Goal: Transaction & Acquisition: Purchase product/service

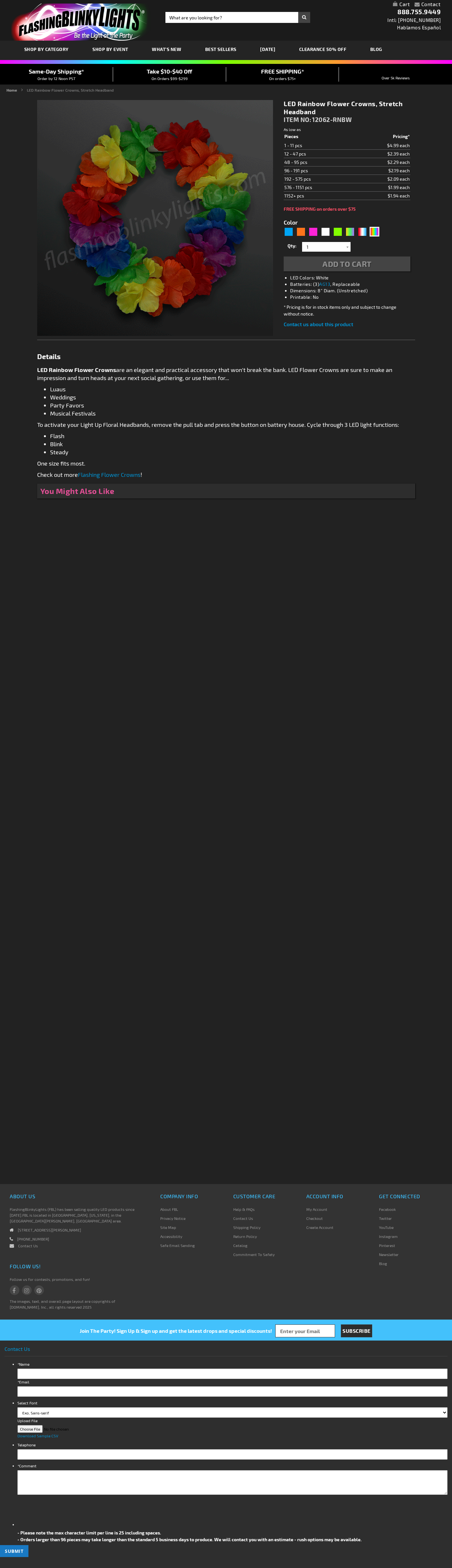
type input "5659"
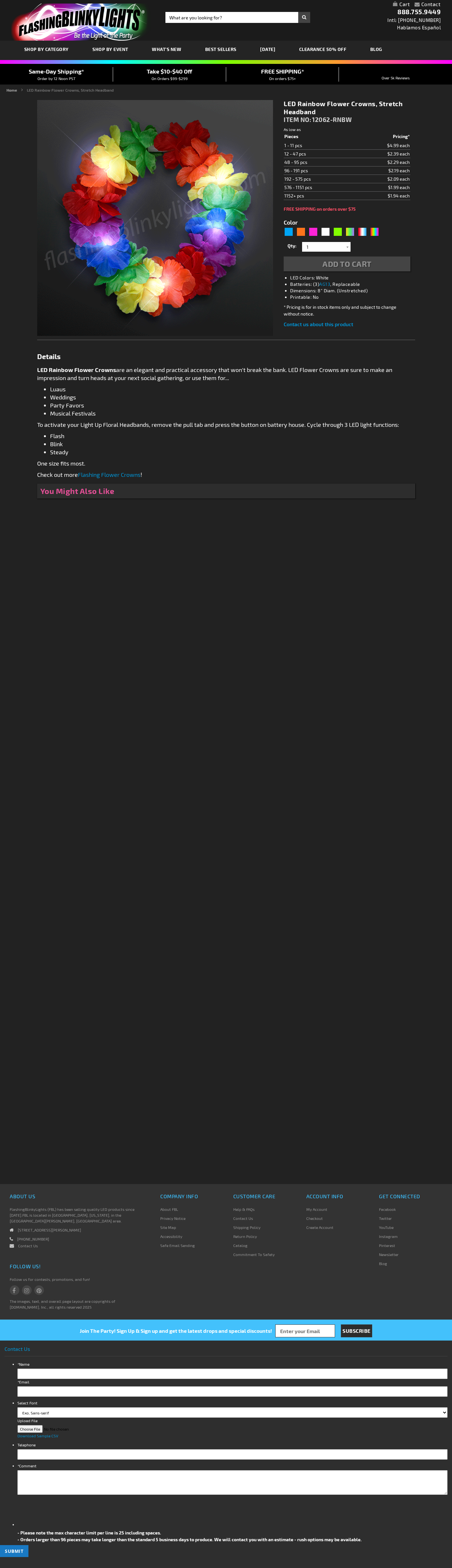
type input "5659"
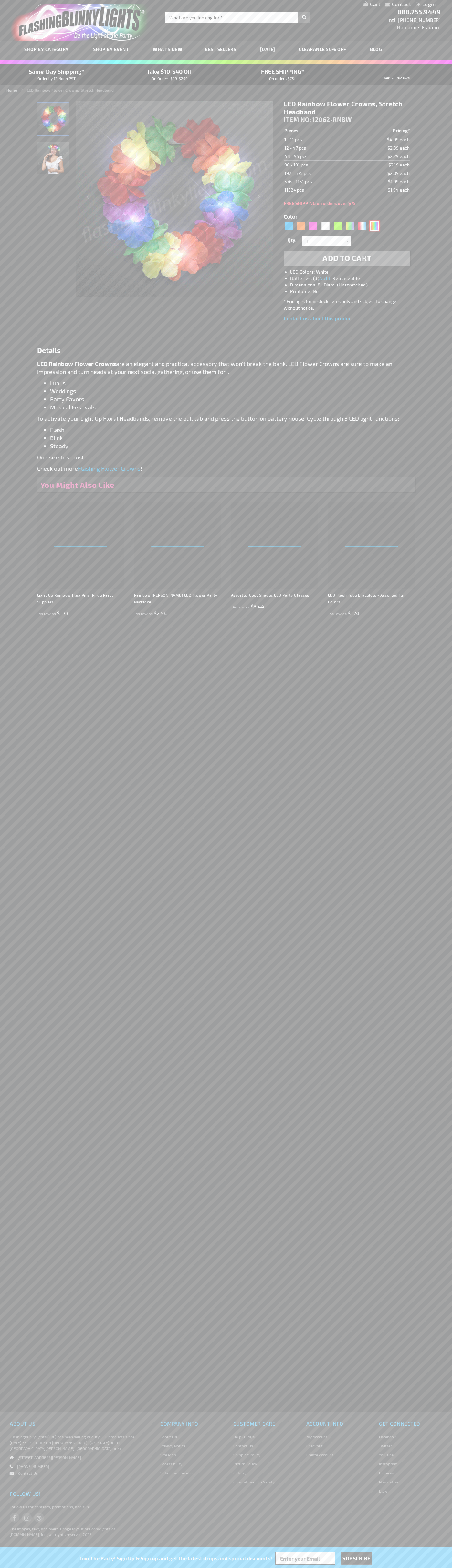
click at [374, 226] on div "Multicolor" at bounding box center [374, 226] width 10 height 10
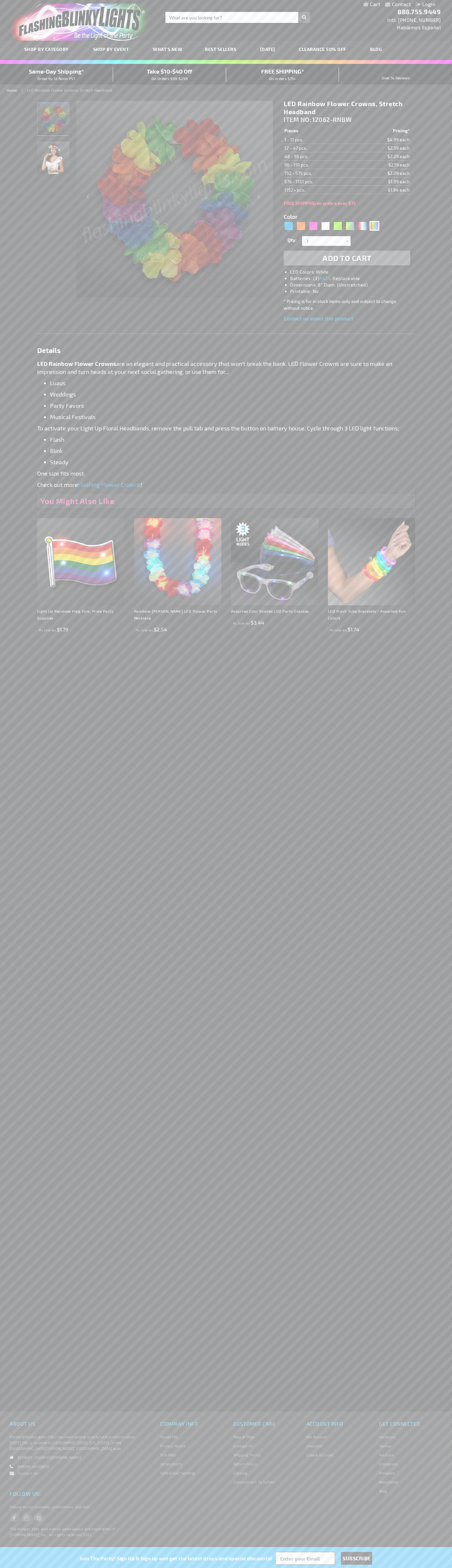
click at [347, 258] on span "Add to Cart" at bounding box center [347, 257] width 49 height 9
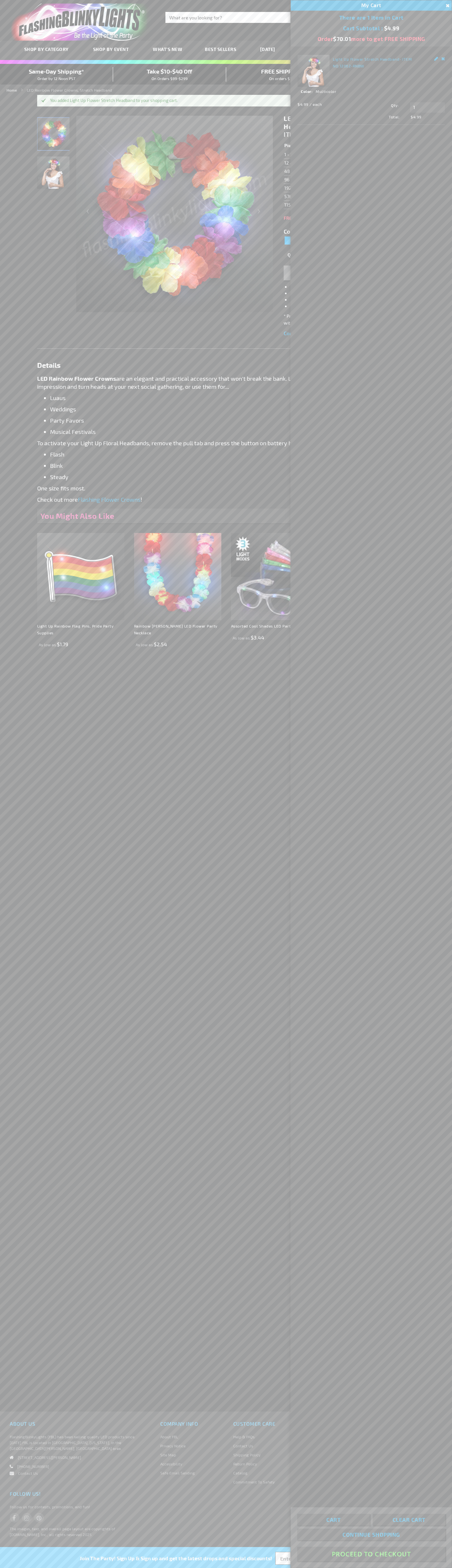
click at [371, 1554] on button "Proceed To Checkout" at bounding box center [371, 1554] width 148 height 15
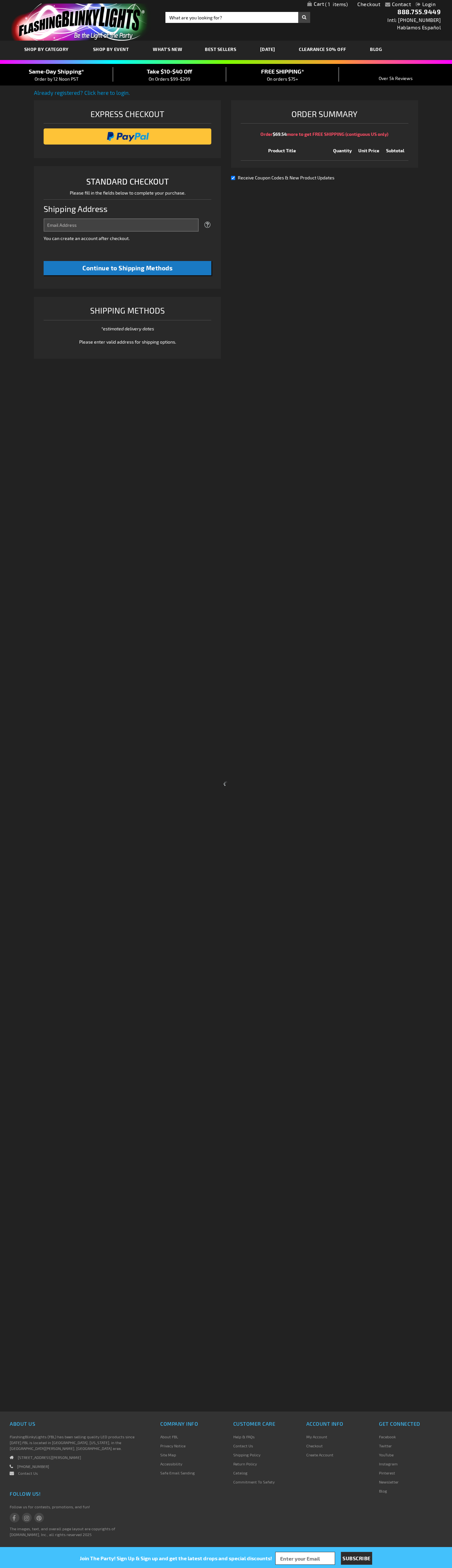
select select "US"
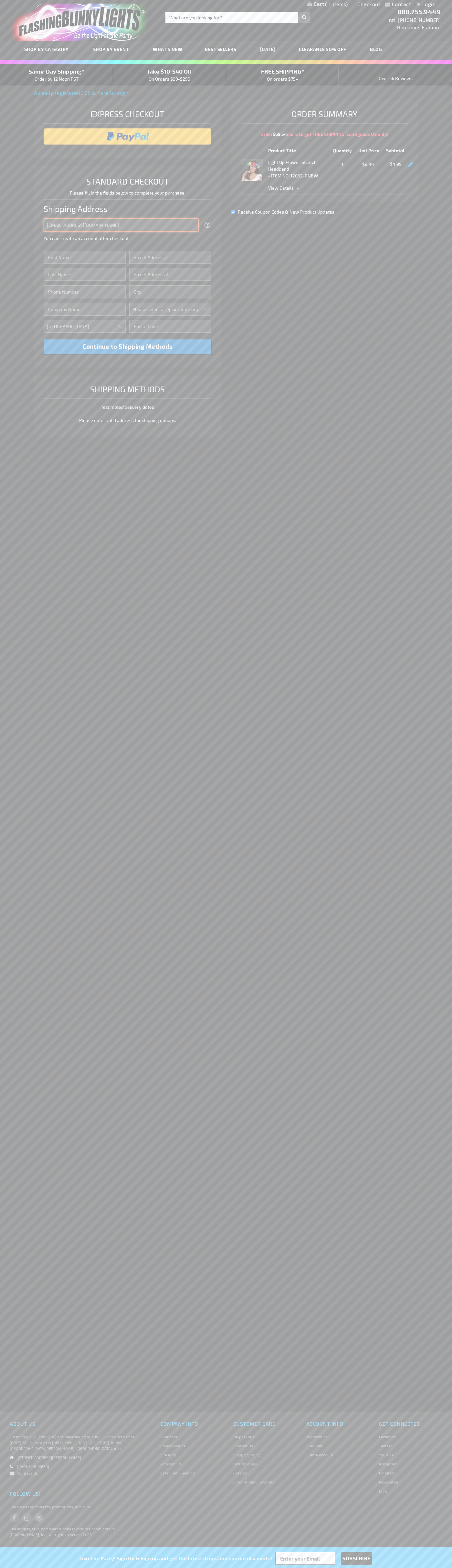
type input "[EMAIL_ADDRESS][DOMAIN_NAME]"
type input "[PERSON_NAME]"
type input "[STREET_ADDRESS][PERSON_NAME]"
type input "First floor"
type input "st. [GEOGRAPHIC_DATA]"
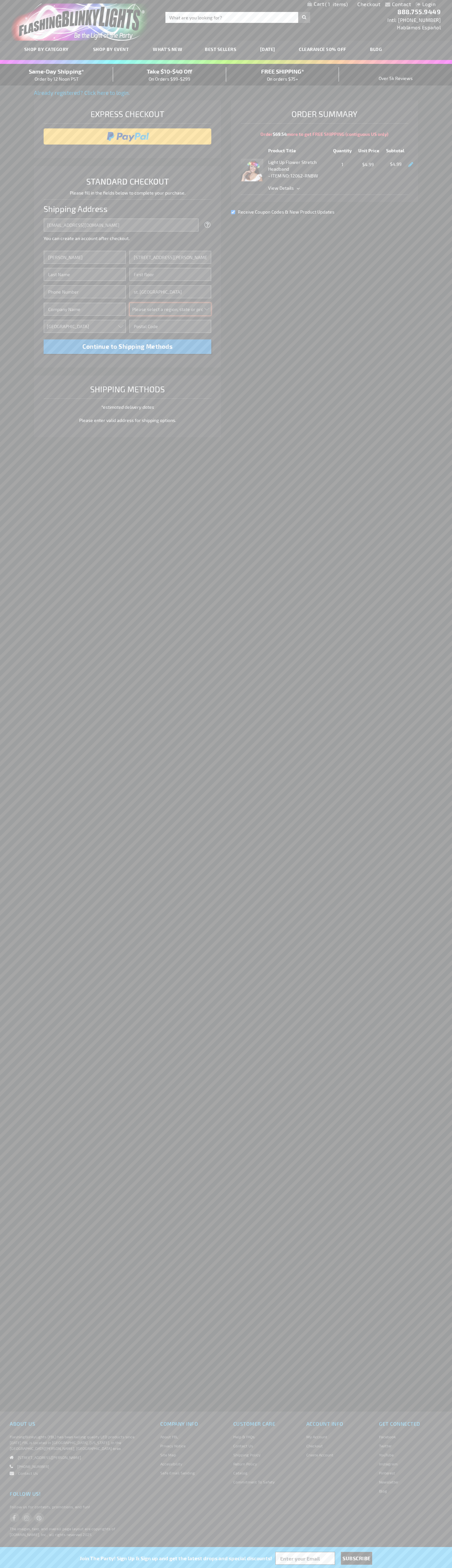
select select "34"
type input "55416"
type input "[PERSON_NAME]"
type input "6502530000"
type input "[PERSON_NAME]"
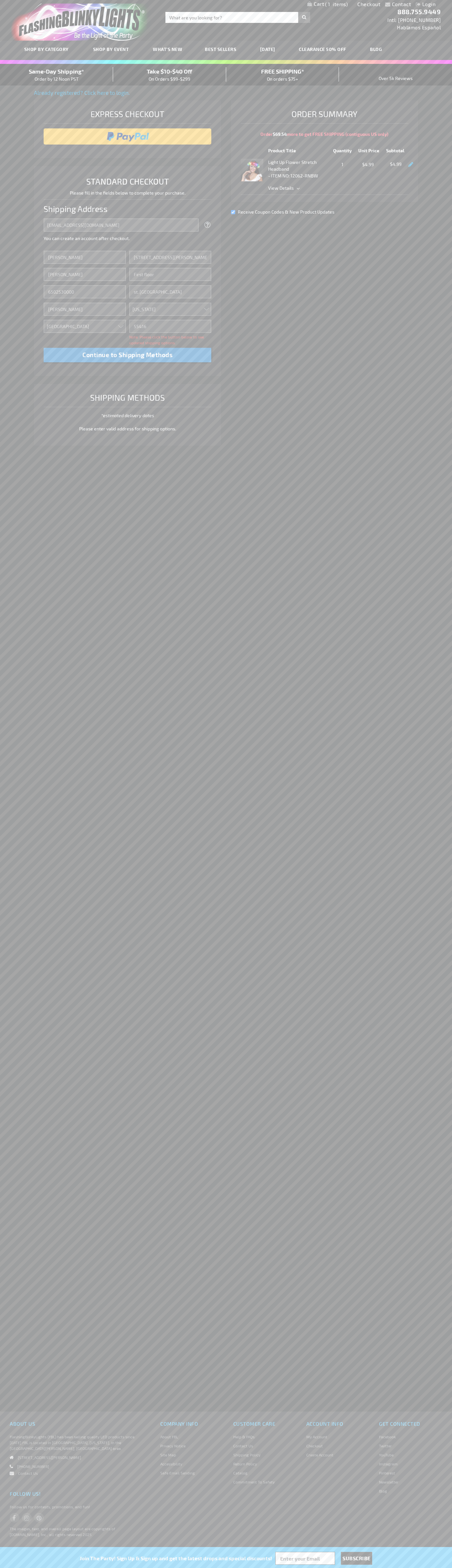
click at [57, 75] on div "Same-Day Shipping* Order by 12 Noon PST" at bounding box center [57, 74] width 113 height 15
click at [127, 136] on input "image" at bounding box center [127, 136] width 161 height 13
